Goal: Information Seeking & Learning: Learn about a topic

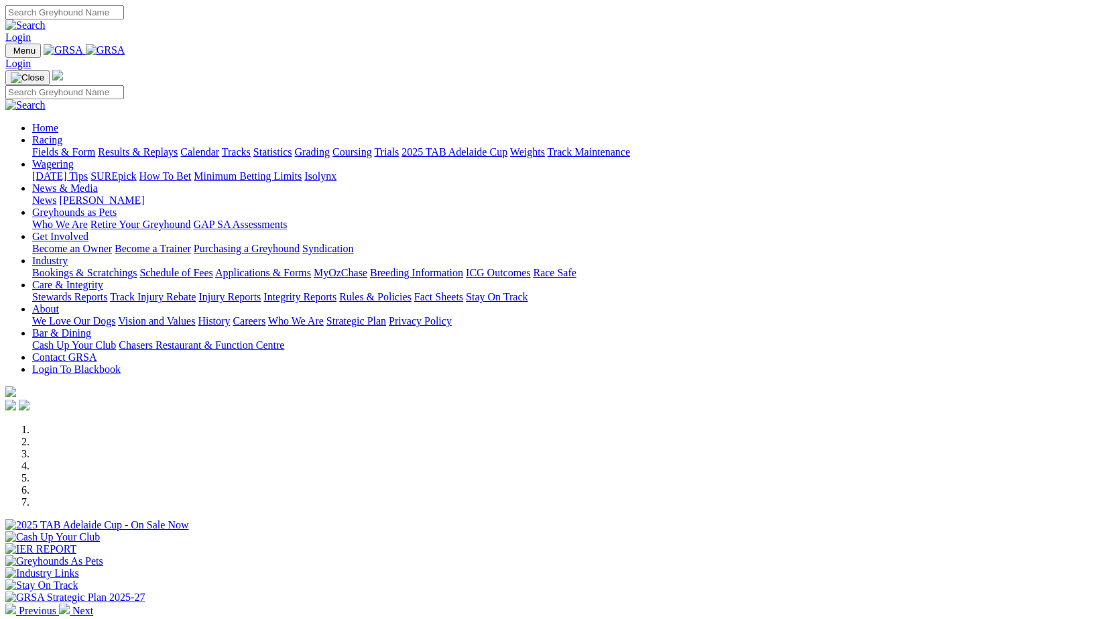
scroll to position [454, 0]
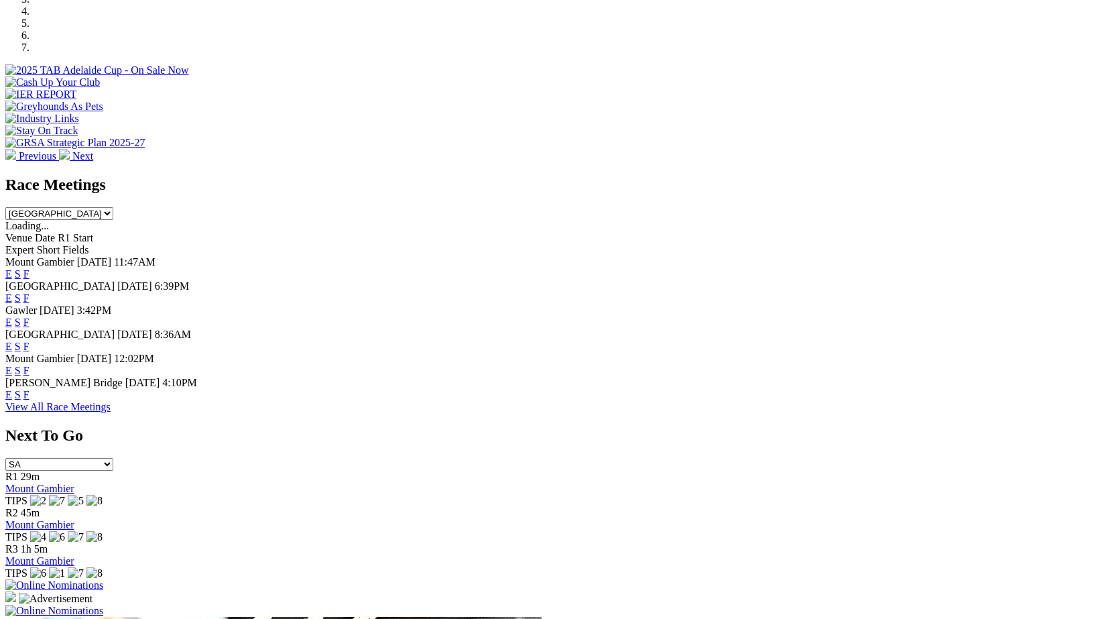
click at [29, 390] on link "F" at bounding box center [26, 394] width 6 height 11
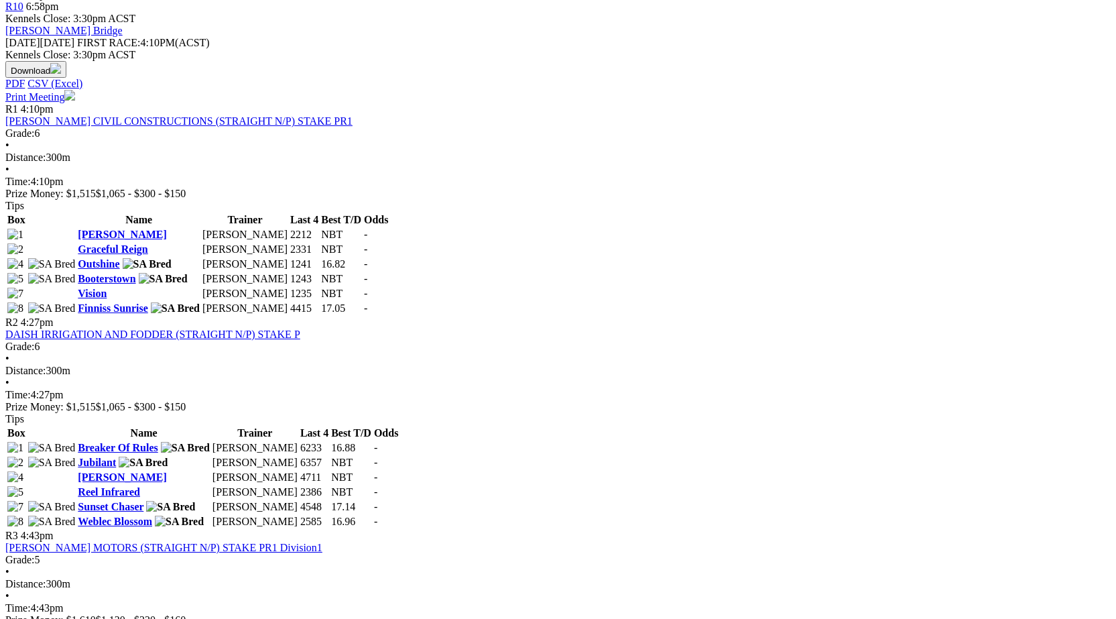
scroll to position [590, 0]
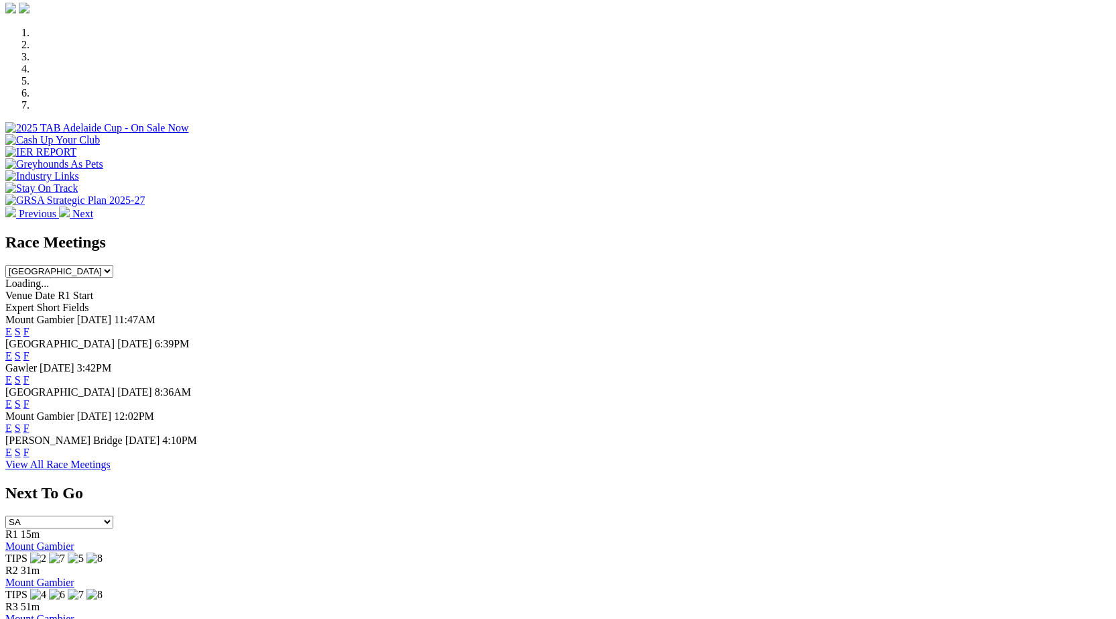
scroll to position [400, 0]
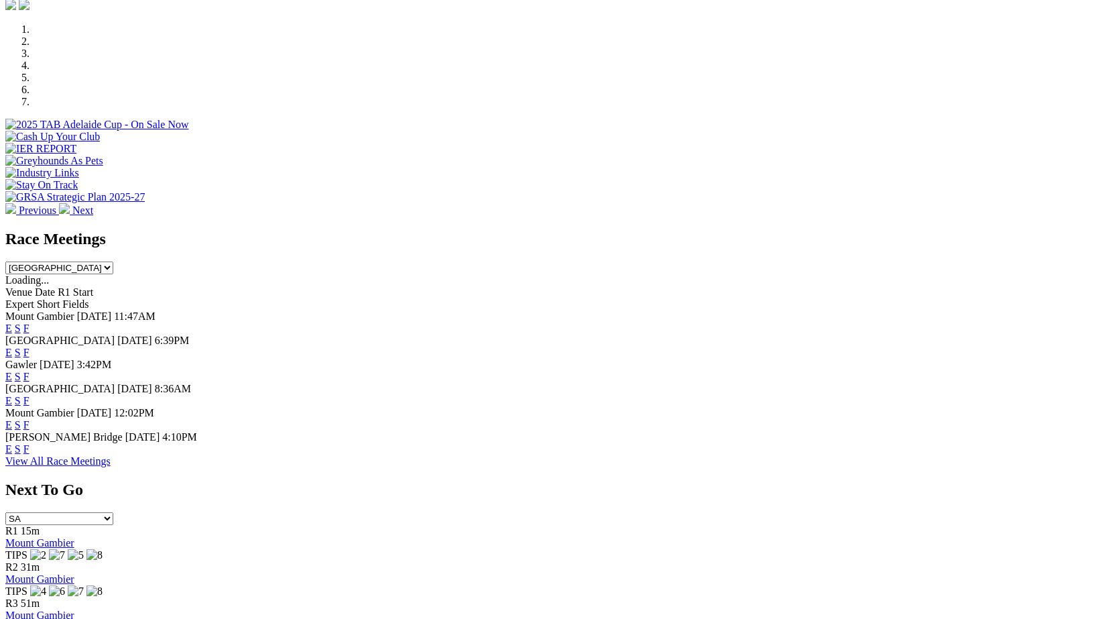
click at [29, 395] on link "F" at bounding box center [26, 400] width 6 height 11
